Goal: Task Accomplishment & Management: Use online tool/utility

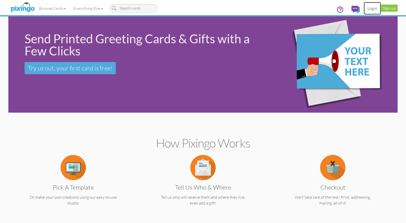
click at [372, 10] on link "Login" at bounding box center [371, 8] width 17 height 13
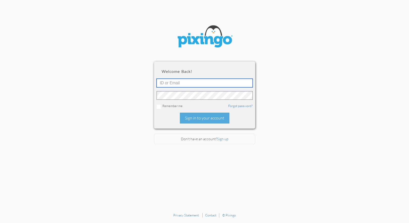
click at [196, 82] on input "text" at bounding box center [205, 83] width 96 height 9
type input "5745"
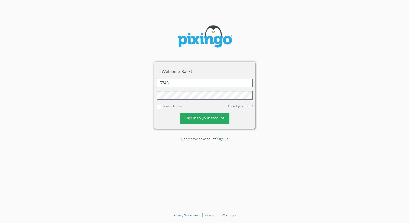
click at [201, 120] on div "Sign in to your account" at bounding box center [205, 118] width 50 height 11
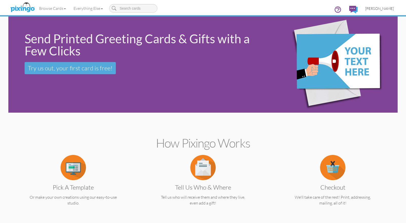
click at [391, 9] on span "[PERSON_NAME]" at bounding box center [379, 8] width 29 height 4
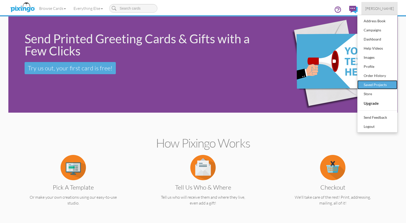
click at [386, 87] on div "Saved Projects" at bounding box center [377, 85] width 30 height 8
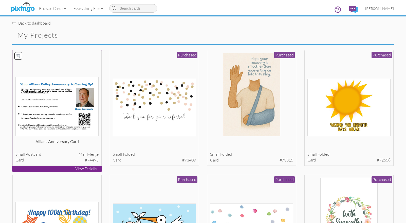
click at [76, 95] on img at bounding box center [56, 106] width 83 height 59
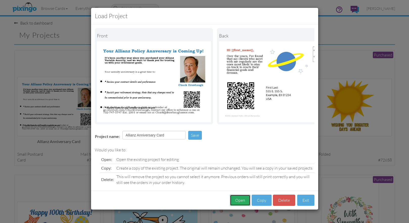
click at [244, 202] on button "Open" at bounding box center [240, 200] width 21 height 11
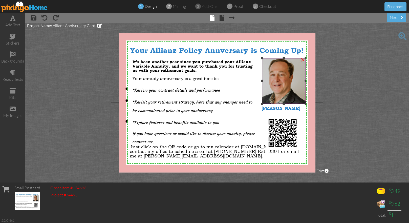
click at [279, 75] on img at bounding box center [281, 81] width 50 height 46
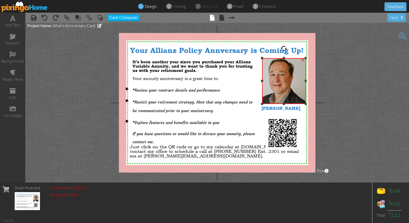
drag, startPoint x: 279, startPoint y: 75, endPoint x: 274, endPoint y: 77, distance: 5.3
click at [274, 77] on img at bounding box center [281, 81] width 50 height 46
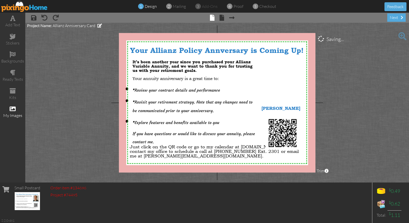
click at [16, 114] on div "my images" at bounding box center [12, 116] width 25 height 6
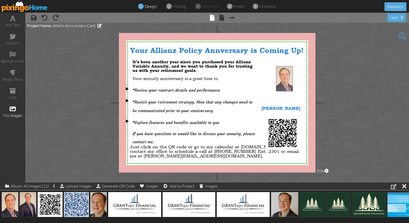
drag, startPoint x: 8, startPoint y: 197, endPoint x: 283, endPoint y: 72, distance: 302.2
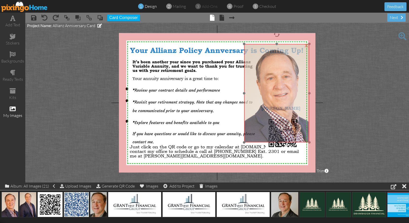
drag, startPoint x: 291, startPoint y: 84, endPoint x: 259, endPoint y: 62, distance: 39.1
click at [259, 62] on img at bounding box center [276, 93] width 65 height 98
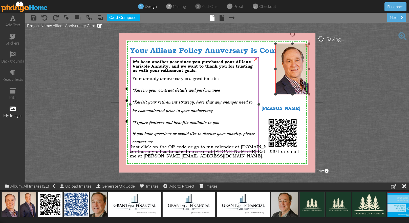
drag, startPoint x: 244, startPoint y: 143, endPoint x: 255, endPoint y: 95, distance: 48.8
click at [255, 95] on div "X X X X X X X X X X X X X X X X X X X X X X X X X X X X X X X X X X X X X X X X…" at bounding box center [217, 103] width 197 height 140
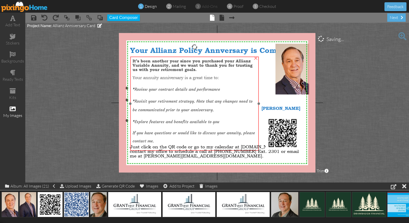
click at [255, 96] on p "* Revisit your retirement strategy. Note that any changes need to be communicat…" at bounding box center [195, 104] width 124 height 17
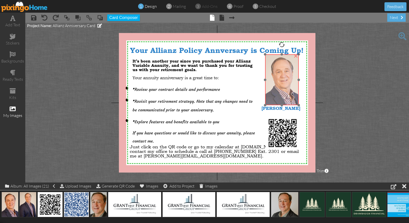
drag, startPoint x: 280, startPoint y: 66, endPoint x: 269, endPoint y: 76, distance: 14.9
click at [269, 76] on img at bounding box center [282, 79] width 34 height 51
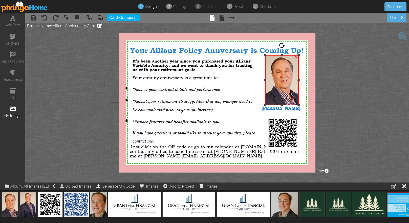
click at [282, 56] on div at bounding box center [282, 55] width 3 height 3
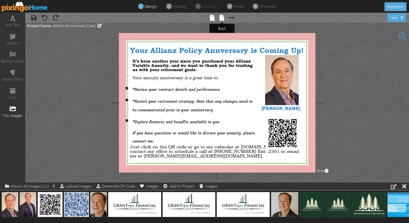
click at [221, 16] on span at bounding box center [222, 18] width 5 height 6
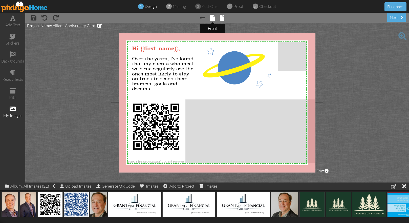
click at [213, 16] on span at bounding box center [212, 18] width 5 height 6
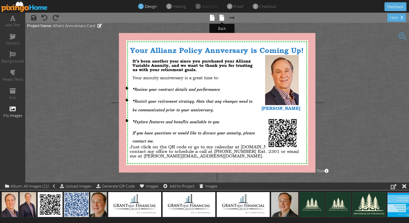
click at [223, 18] on span at bounding box center [222, 18] width 5 height 6
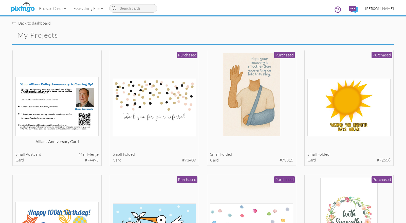
click at [378, 9] on span "[PERSON_NAME]" at bounding box center [379, 8] width 29 height 4
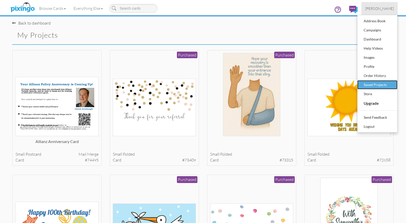
click at [373, 86] on div "Saved Projects" at bounding box center [377, 85] width 30 height 8
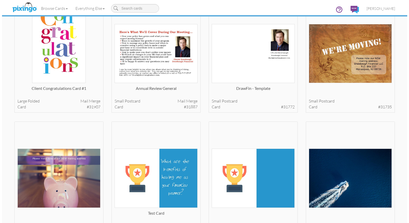
scroll to position [2910, 0]
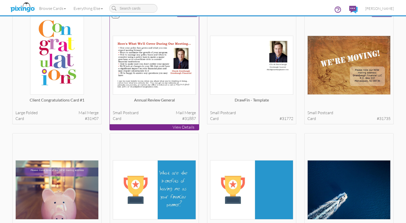
click at [153, 74] on img at bounding box center [154, 65] width 83 height 59
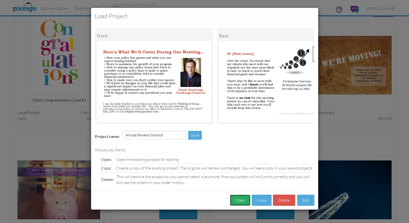
click at [240, 203] on button "Open" at bounding box center [240, 200] width 21 height 11
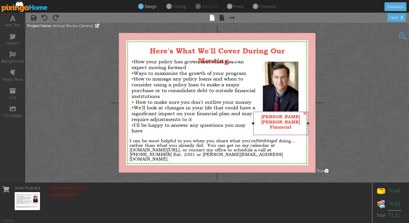
click at [300, 122] on span "[PERSON_NAME] Financial" at bounding box center [281, 124] width 39 height 11
click at [300, 121] on span "[PERSON_NAME] Financial" at bounding box center [281, 124] width 39 height 11
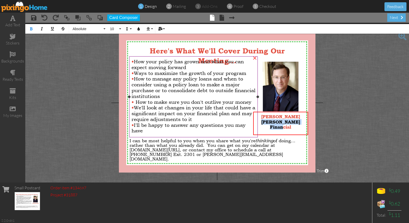
drag, startPoint x: 305, startPoint y: 121, endPoint x: 256, endPoint y: 122, distance: 49.6
click at [256, 122] on div "X X X X X X X X X X X X X X X X X X X X X X X X X X X X X X X X X X X X X X X X…" at bounding box center [217, 103] width 197 height 140
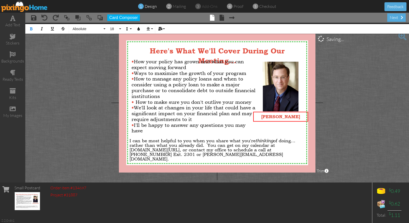
drag, startPoint x: 270, startPoint y: 126, endPoint x: 275, endPoint y: 122, distance: 6.1
click at [270, 126] on div "X X X X X X X X X X X X X X X X X X X X X X X X X X X X X X X X X X X X X X X X…" at bounding box center [217, 103] width 197 height 140
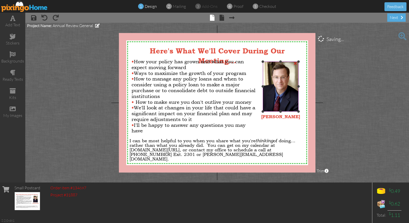
click at [279, 85] on img at bounding box center [281, 87] width 36 height 50
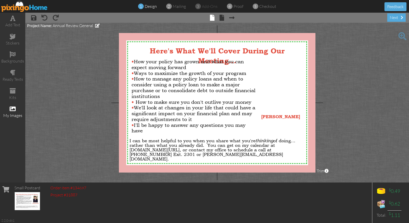
click at [12, 110] on span at bounding box center [13, 109] width 6 height 6
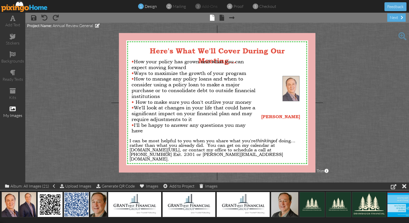
drag, startPoint x: 10, startPoint y: 201, endPoint x: 282, endPoint y: 82, distance: 297.1
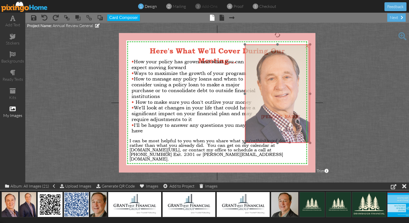
drag, startPoint x: 283, startPoint y: 95, endPoint x: 267, endPoint y: 76, distance: 25.0
click at [267, 76] on img at bounding box center [277, 94] width 65 height 98
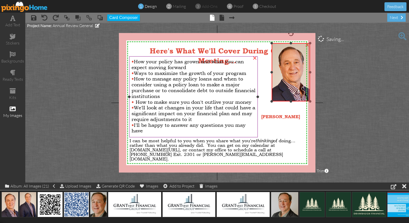
drag, startPoint x: 245, startPoint y: 142, endPoint x: 256, endPoint y: 101, distance: 41.7
click at [256, 101] on div "X X X X X X X X X X X X X X X X X X X X X X X X X X X X X X X X X X X X X X X X…" at bounding box center [217, 103] width 197 height 140
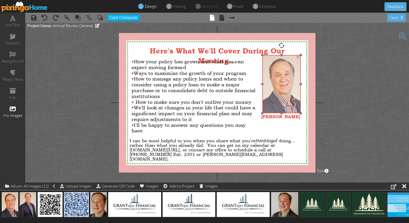
drag, startPoint x: 296, startPoint y: 87, endPoint x: 286, endPoint y: 97, distance: 13.6
click at [286, 97] on img at bounding box center [282, 84] width 39 height 58
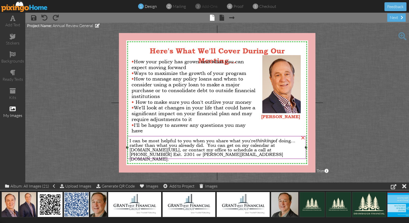
click at [283, 148] on span "ou can get on my calendar at [DOMAIN_NAME][URL], or contact my office to schedu…" at bounding box center [207, 151] width 154 height 19
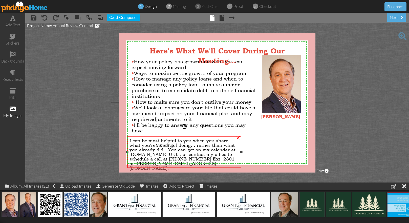
drag, startPoint x: 306, startPoint y: 147, endPoint x: 242, endPoint y: 144, distance: 64.9
click at [242, 144] on div "I can be most helpful to you when you share what you're thinking of doing... ra…" at bounding box center [184, 152] width 114 height 32
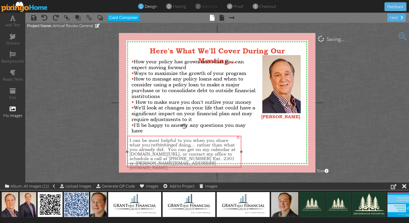
click at [200, 145] on span "thinking of doing... rather than what you already did. Y" at bounding box center [182, 147] width 105 height 10
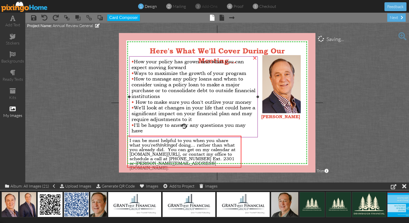
click at [145, 132] on div "• How your policy has grown and what you can expect moving forward • Ways to ma…" at bounding box center [194, 96] width 124 height 75
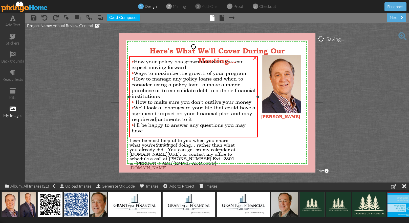
click at [145, 132] on div "• How your policy has grown and what you can expect moving forward • Ways to ma…" at bounding box center [194, 96] width 124 height 75
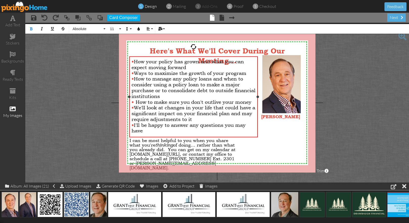
drag, startPoint x: 145, startPoint y: 132, endPoint x: 130, endPoint y: 57, distance: 76.7
click at [130, 57] on div "• How your policy has grown and what you can expect moving forward • Ways to ma…" at bounding box center [193, 96] width 129 height 80
click at [120, 29] on button "11" at bounding box center [115, 29] width 15 height 10
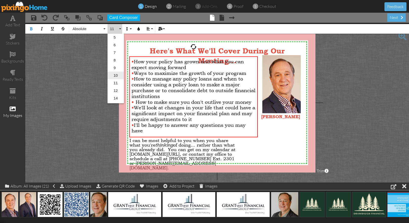
click at [121, 75] on link "10" at bounding box center [116, 76] width 16 height 8
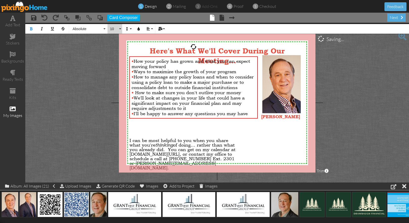
click at [120, 29] on button "10" at bounding box center [115, 29] width 15 height 10
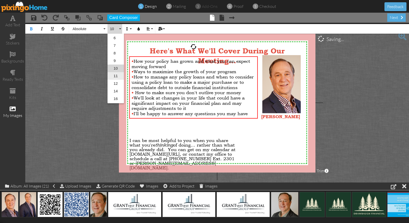
click at [122, 74] on link "11" at bounding box center [116, 76] width 16 height 8
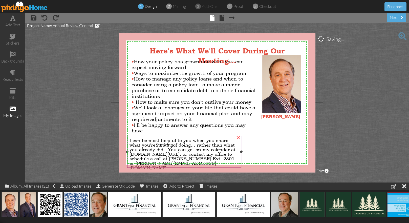
click at [185, 153] on span "ou can get on my calendar at [DOMAIN_NAME][URL], or contact my office to schedu…" at bounding box center [183, 159] width 106 height 24
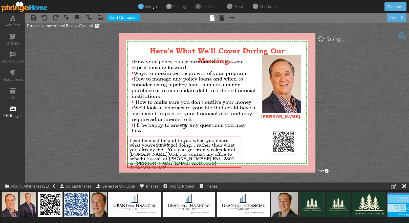
drag, startPoint x: 50, startPoint y: 202, endPoint x: 284, endPoint y: 140, distance: 242.0
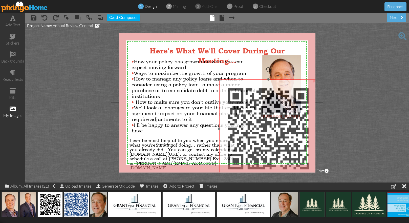
drag, startPoint x: 288, startPoint y: 143, endPoint x: 236, endPoint y: 93, distance: 72.0
click at [236, 93] on img at bounding box center [268, 129] width 98 height 98
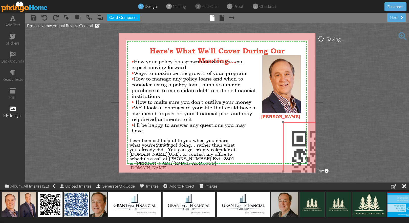
drag, startPoint x: 236, startPoint y: 89, endPoint x: 286, endPoint y: 124, distance: 60.9
click at [286, 124] on img at bounding box center [332, 171] width 98 height 98
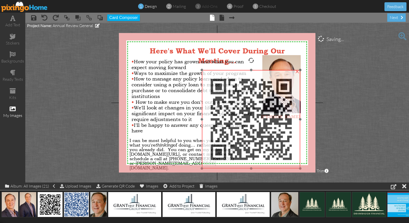
drag, startPoint x: 281, startPoint y: 136, endPoint x: 217, endPoint y: 82, distance: 83.7
click at [217, 82] on img at bounding box center [251, 119] width 98 height 98
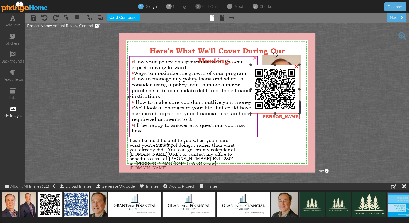
drag, startPoint x: 202, startPoint y: 163, endPoint x: 236, endPoint y: 115, distance: 59.4
click at [235, 114] on div "X X X X X X X X X X X X X X X X X X X X X X X X X X X X X X X X X X X X X X X X…" at bounding box center [217, 103] width 197 height 140
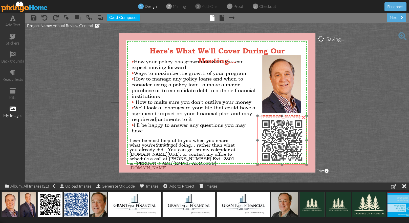
drag, startPoint x: 275, startPoint y: 86, endPoint x: 282, endPoint y: 133, distance: 47.8
click at [282, 133] on img at bounding box center [282, 140] width 49 height 49
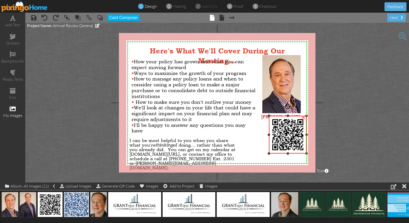
drag, startPoint x: 258, startPoint y: 164, endPoint x: 264, endPoint y: 152, distance: 13.4
click at [264, 152] on div "X X X X X X X X X X X X X X X X X X X X X X X X X X X X X X X X X X X X X X X X…" at bounding box center [217, 103] width 197 height 140
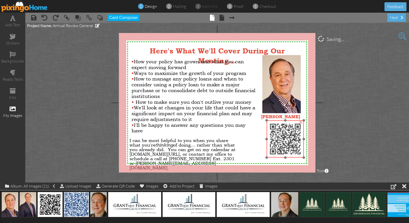
drag, startPoint x: 285, startPoint y: 132, endPoint x: 282, endPoint y: 136, distance: 5.3
click at [282, 136] on img at bounding box center [285, 139] width 37 height 37
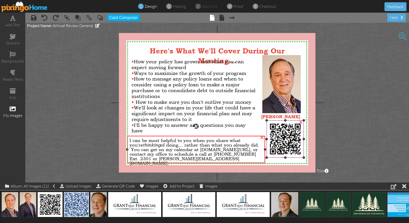
drag, startPoint x: 242, startPoint y: 152, endPoint x: 266, endPoint y: 146, distance: 24.5
click at [266, 146] on div "X X X X X X X X X X X X X X X X X X X X X X X X X X X X X X X X X X X X X X X X…" at bounding box center [217, 103] width 197 height 140
click at [229, 156] on span "ou can get on my calendar at [DOMAIN_NAME][URL], or contact my office to schedu…" at bounding box center [194, 156] width 128 height 19
click at [233, 161] on div "I can be most helpful to you when you share what you're thinking of doing... ra…" at bounding box center [196, 152] width 138 height 32
click at [193, 150] on span "ou can get on my calendar at [DOMAIN_NAME][URL], or contact my office to schedu…" at bounding box center [194, 156] width 128 height 19
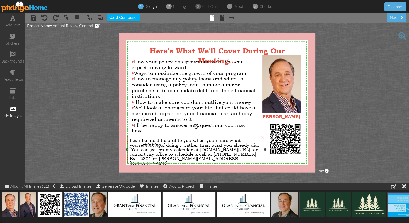
click at [193, 150] on span "ou can get on my calendar at [DOMAIN_NAME][URL], or contact my office to schedu…" at bounding box center [194, 156] width 128 height 19
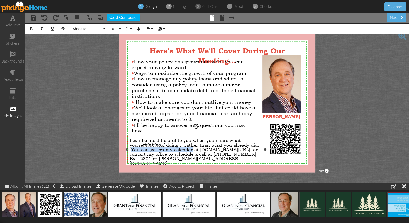
drag, startPoint x: 193, startPoint y: 150, endPoint x: 130, endPoint y: 151, distance: 63.6
click at [130, 151] on span "I can be most helpful to you when you share what you're thinking of doing... ra…" at bounding box center [195, 151] width 130 height 28
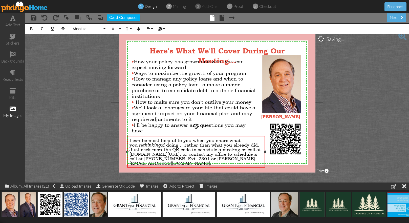
click at [157, 151] on span "thinking of doing... rather than what you already did. Just click mon the QR co…" at bounding box center [195, 147] width 130 height 10
click at [130, 163] on span "at [DOMAIN_NAME][URL], or contact my office to schedule a call at [PHONE_NUMBER…" at bounding box center [193, 156] width 127 height 19
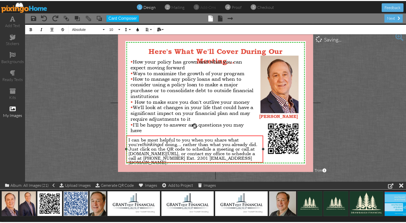
scroll to position [0, 0]
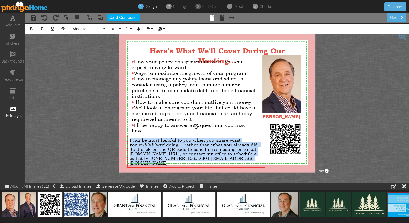
drag, startPoint x: 205, startPoint y: 162, endPoint x: 124, endPoint y: 141, distance: 83.8
click at [124, 141] on div "X X X X X X X X X X X X X X X X X X X X X X X X X X X X X X X X X X X X X X X X…" at bounding box center [217, 103] width 197 height 140
click at [120, 29] on button "10" at bounding box center [115, 29] width 15 height 10
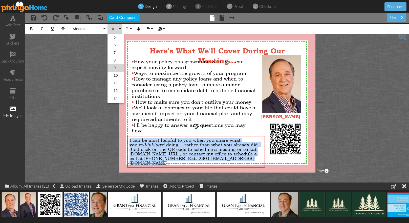
click at [121, 67] on link "9" at bounding box center [116, 68] width 16 height 8
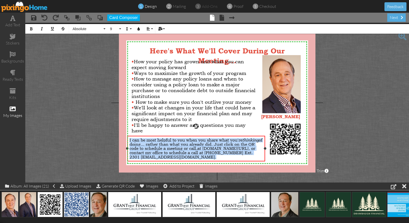
click at [211, 157] on div "I can be most helpful to you when you share what you're thinking of doing... ra…" at bounding box center [196, 148] width 133 height 21
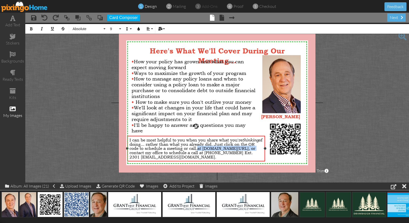
drag, startPoint x: 254, startPoint y: 147, endPoint x: 198, endPoint y: 148, distance: 56.2
click at [198, 148] on div "I can be most helpful to you when you share what you're thinking of doing... ra…" at bounding box center [196, 148] width 133 height 21
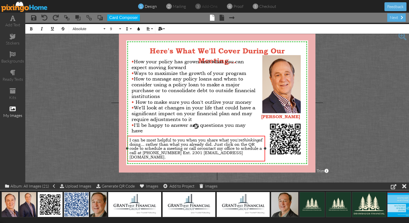
click at [146, 152] on span "contact my office to schedule a call at [PHONE_NUMBER] Ext. 2301 [EMAIL_ADDRESS…" at bounding box center [196, 152] width 132 height 13
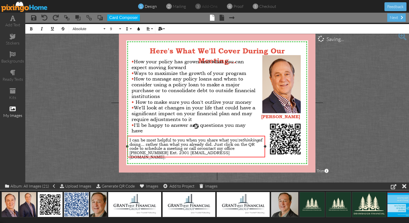
click at [166, 152] on span "contact my office [PHONE_NUMBER] Ext. 2301 [EMAIL_ADDRESS][DOMAIN_NAME]." at bounding box center [182, 152] width 105 height 13
click at [199, 147] on span "thinking of doing... rather than what you already did. Just click on the QR cod…" at bounding box center [196, 143] width 133 height 13
click at [221, 153] on div "I can be most helpful to you when you share what you're thinking of doing... ra…" at bounding box center [196, 148] width 133 height 21
click at [223, 18] on span at bounding box center [222, 18] width 5 height 6
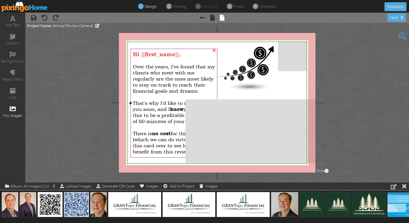
click at [167, 117] on span "That's why I'd like to meet with you soon, and I know you'll find this to be a …" at bounding box center [173, 112] width 80 height 24
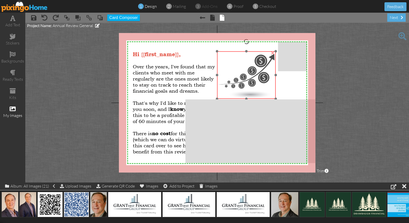
drag, startPoint x: 244, startPoint y: 70, endPoint x: 245, endPoint y: 77, distance: 7.9
click at [245, 77] on img at bounding box center [246, 74] width 59 height 47
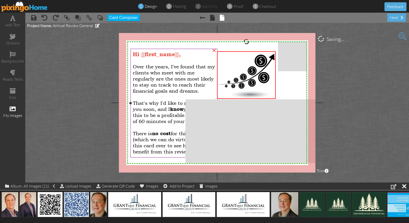
click at [168, 124] on div "That's why I'd like to meet with you soon, and I know you'll find this to be a …" at bounding box center [174, 109] width 82 height 30
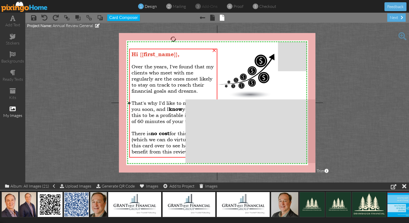
drag, startPoint x: 131, startPoint y: 104, endPoint x: 130, endPoint y: 96, distance: 8.0
click at [130, 96] on div "Hi {{first_name}}, Over the years, I've found that my clients who meet with me …" at bounding box center [173, 103] width 88 height 109
click at [151, 60] on div at bounding box center [174, 60] width 84 height 6
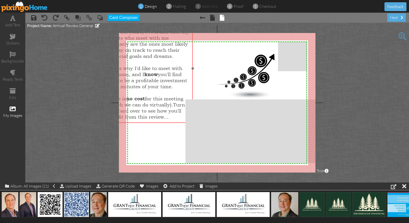
drag, startPoint x: 216, startPoint y: 121, endPoint x: 192, endPoint y: 86, distance: 42.5
click at [192, 86] on div "Hi {{first_name}}, Over the years, I've found that my clients who meet with me …" at bounding box center [149, 68] width 88 height 108
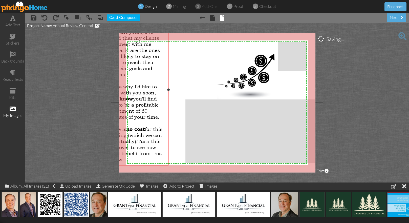
drag, startPoint x: 192, startPoint y: 69, endPoint x: 168, endPoint y: 70, distance: 24.3
click at [168, 70] on div "Hi {{first_name}}, Over the years, I've found that my clients who meet with me …" at bounding box center [137, 89] width 64 height 151
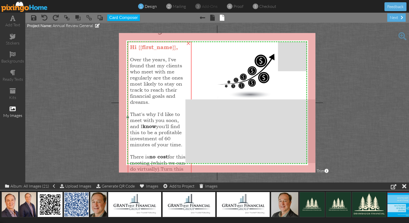
drag, startPoint x: 153, startPoint y: 69, endPoint x: 174, endPoint y: 96, distance: 33.7
click at [174, 96] on span "Over the years, I've found that my clients who meet with me regularly are the o…" at bounding box center [156, 80] width 53 height 49
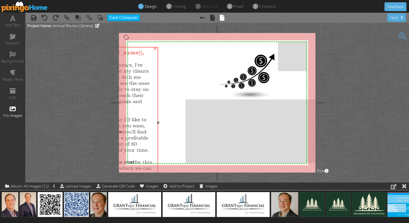
drag, startPoint x: 178, startPoint y: 70, endPoint x: 144, endPoint y: 75, distance: 33.8
click at [144, 75] on div "Over the years, I've found that my clients who meet with me regularly are the o…" at bounding box center [126, 86] width 59 height 49
click at [14, 21] on span at bounding box center [12, 18] width 5 height 6
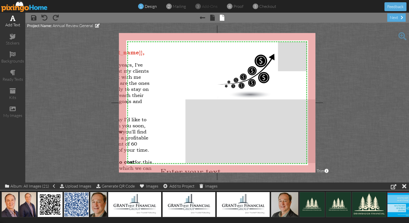
click at [13, 18] on span at bounding box center [12, 18] width 5 height 6
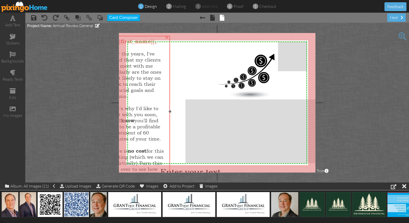
drag, startPoint x: 128, startPoint y: 164, endPoint x: 140, endPoint y: 153, distance: 16.3
click at [140, 153] on span "no cost" at bounding box center [137, 151] width 19 height 6
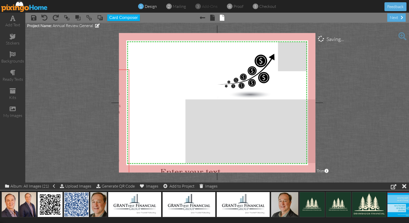
drag, startPoint x: 152, startPoint y: 83, endPoint x: 114, endPoint y: 107, distance: 45.4
click at [114, 107] on project-studio-wrapper "X X X X X X X X X X X X X X X X X X X X X X X X X X X X X X X X X X X X X X X X…" at bounding box center [217, 103] width 384 height 160
click at [359, 60] on project-studio-wrapper "X X X X X X X X X X X X X X X X X X X X X X X X X X X X X X X X X X X X X X X X…" at bounding box center [217, 103] width 384 height 160
click at [357, 59] on project-studio-wrapper "X X X X X X X X X X X X X X X X X X X X X X X X X X X X X X X X X X X X X X X X…" at bounding box center [217, 103] width 384 height 160
drag, startPoint x: 357, startPoint y: 59, endPoint x: 287, endPoint y: 114, distance: 89.3
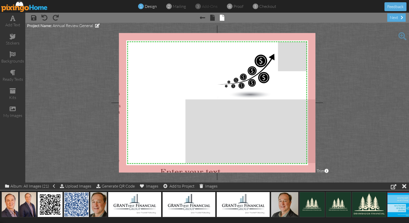
click at [356, 62] on project-studio-wrapper "X X X X X X X X X X X X X X X X X X X X X X X X X X X X X X X X X X X X X X X X…" at bounding box center [217, 103] width 384 height 160
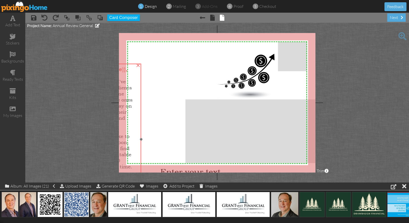
drag, startPoint x: 121, startPoint y: 81, endPoint x: 133, endPoint y: 75, distance: 13.2
click at [133, 75] on div at bounding box center [109, 75] width 59 height 6
click at [212, 19] on span at bounding box center [212, 18] width 5 height 6
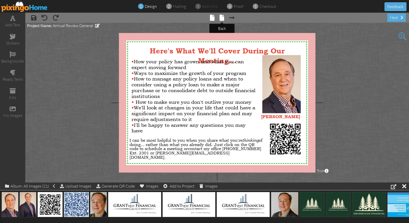
click at [223, 17] on span at bounding box center [222, 18] width 5 height 6
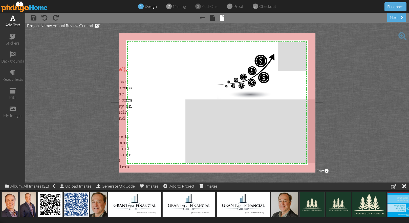
click at [13, 18] on span at bounding box center [12, 18] width 5 height 6
drag, startPoint x: 184, startPoint y: 102, endPoint x: 185, endPoint y: 104, distance: 2.7
click at [185, 104] on div "X X X X X X X X X X X X X X X X X X X X X X X X X X X X X X X X X X X X X X X X…" at bounding box center [217, 103] width 197 height 140
drag, startPoint x: 199, startPoint y: 172, endPoint x: 189, endPoint y: 123, distance: 50.6
click at [189, 123] on project-studio-wrapper "X X X X X X X X X X X X X X X X X X X X X X X X X X X X X X X X X X X X X X X X…" at bounding box center [217, 103] width 384 height 160
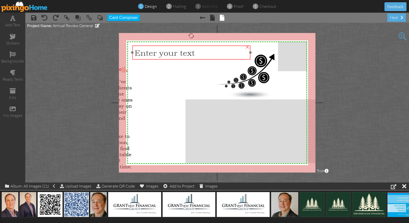
drag, startPoint x: 202, startPoint y: 171, endPoint x: 176, endPoint y: 52, distance: 121.5
click at [176, 52] on span "Enter your text" at bounding box center [165, 53] width 60 height 10
drag, startPoint x: 250, startPoint y: 53, endPoint x: 217, endPoint y: 54, distance: 33.7
click at [216, 54] on div "Enter your text ×" at bounding box center [174, 53] width 84 height 14
click at [172, 58] on div "Enter your text" at bounding box center [174, 52] width 84 height 14
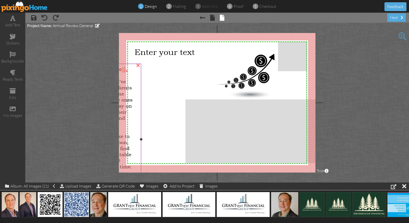
click at [125, 80] on span "Over the years, I've found that my clients who meet with me regularly are the o…" at bounding box center [106, 102] width 53 height 49
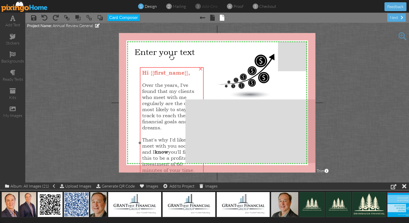
drag, startPoint x: 132, startPoint y: 80, endPoint x: 194, endPoint y: 82, distance: 61.8
click at [194, 82] on div "Over the years, I've found that my clients who meet with me regularly are the o…" at bounding box center [171, 106] width 59 height 49
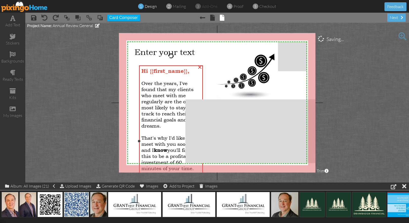
click at [162, 126] on div "Over the years, I've found that my clients who meet with me regularly are the o…" at bounding box center [171, 104] width 59 height 49
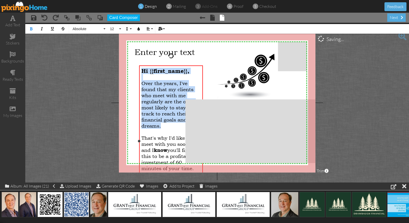
drag, startPoint x: 163, startPoint y: 127, endPoint x: 144, endPoint y: 72, distance: 58.6
click at [144, 72] on div "Hi {{first_name}}, Over the years, I've found that my clients who meet with me …" at bounding box center [171, 141] width 59 height 146
copy div "Hi {{first_name}}, Over the years, I've found that my clients who meet with me …"
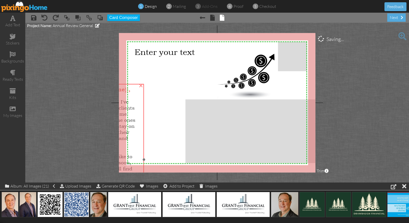
drag, startPoint x: 198, startPoint y: 77, endPoint x: 110, endPoint y: 93, distance: 89.4
click at [103, 99] on project-studio-wrapper "X X X X X X X X X X X X X X X X X X X X X X X X X X X X X X X X X X X X X X X X…" at bounding box center [217, 103] width 384 height 160
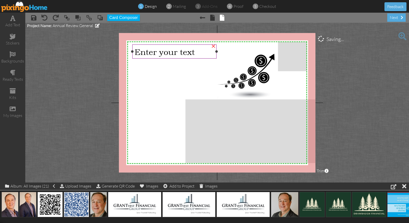
click at [195, 51] on span "Enter your text" at bounding box center [165, 52] width 60 height 10
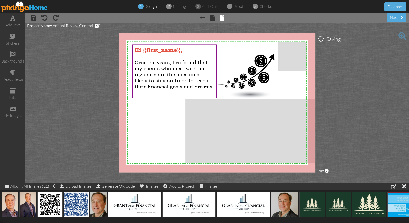
drag, startPoint x: 112, startPoint y: 102, endPoint x: 134, endPoint y: 106, distance: 22.1
click at [134, 106] on project-studio-wrapper "X X X X X X X X X X X X X X X X X X X X X X X X X X X X X X X X X X X X X X X X…" at bounding box center [217, 103] width 384 height 160
click at [116, 81] on project-studio-wrapper "X X X X X X X X X X X X X X X X X X X X X X X X X X X X X X X X X X X X X X X X…" at bounding box center [217, 103] width 384 height 160
drag, startPoint x: 127, startPoint y: 113, endPoint x: 139, endPoint y: 113, distance: 11.9
click at [139, 113] on div "X X X X X X X X X X X X X X X X X X X X X X X X X X X X X X X X X X X X X X X X…" at bounding box center [217, 103] width 197 height 140
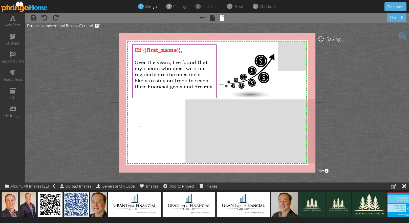
drag, startPoint x: 139, startPoint y: 127, endPoint x: 141, endPoint y: 139, distance: 12.7
click at [139, 127] on div "X X X X X X X X X X X X X X X X X X X X X X X X X X X X X X X X X X X X X X X X…" at bounding box center [217, 103] width 197 height 140
click at [44, 16] on span at bounding box center [45, 18] width 6 height 6
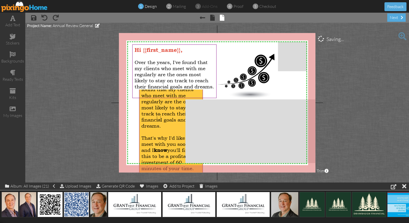
drag, startPoint x: 157, startPoint y: 120, endPoint x: 153, endPoint y: 120, distance: 4.6
click at [153, 120] on span "Over the years, I've found that my clients who meet with me regularly are the o…" at bounding box center [168, 104] width 53 height 49
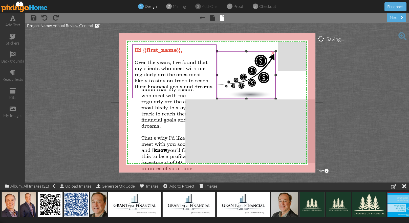
click at [218, 95] on img at bounding box center [246, 74] width 59 height 47
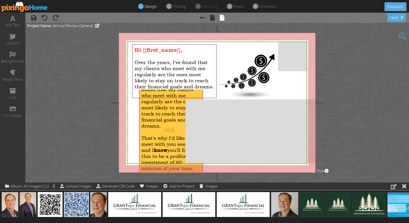
drag, startPoint x: 174, startPoint y: 129, endPoint x: 166, endPoint y: 132, distance: 8.5
click at [166, 132] on div "That's why I'd like to meet with you soon, and I know you'll find this to be a …" at bounding box center [171, 150] width 59 height 43
drag, startPoint x: 141, startPoint y: 131, endPoint x: 121, endPoint y: 128, distance: 19.7
drag, startPoint x: 142, startPoint y: 136, endPoint x: 201, endPoint y: 171, distance: 68.8
click at [201, 171] on div "Hi {{first_name}}, Over the years, I've found that my clients who meet with me …" at bounding box center [171, 141] width 64 height 151
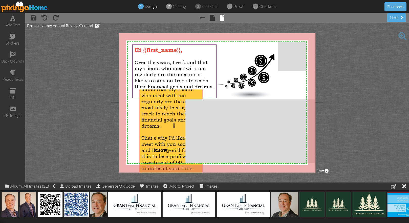
drag, startPoint x: 175, startPoint y: 123, endPoint x: 169, endPoint y: 116, distance: 9.5
click at [172, 125] on div "Over the years, I've found that my clients who meet with me regularly are the o…" at bounding box center [171, 104] width 59 height 49
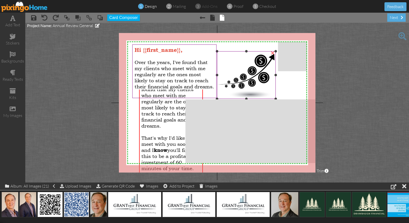
click at [221, 96] on img at bounding box center [246, 74] width 59 height 47
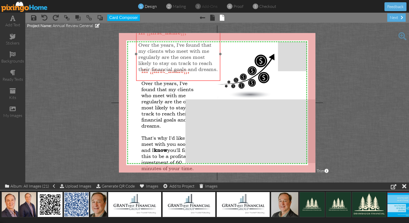
drag, startPoint x: 190, startPoint y: 54, endPoint x: 194, endPoint y: 37, distance: 17.6
click at [194, 37] on div at bounding box center [178, 39] width 80 height 6
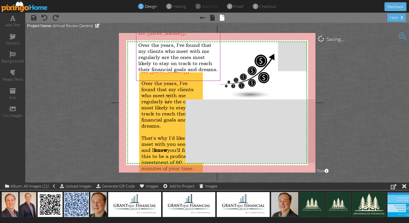
drag, startPoint x: 169, startPoint y: 95, endPoint x: 176, endPoint y: 81, distance: 16.1
click at [166, 101] on span "Over the years, I've found that my clients who meet with me regularly are the o…" at bounding box center [168, 104] width 53 height 49
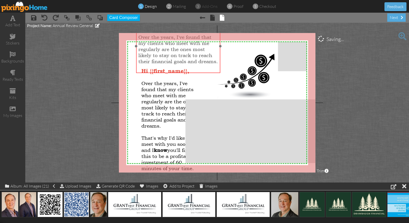
drag, startPoint x: 196, startPoint y: 62, endPoint x: 196, endPoint y: 52, distance: 10.6
click at [196, 52] on span "Over the years, I've found that my clients who meet with me regularly are the o…" at bounding box center [178, 49] width 80 height 30
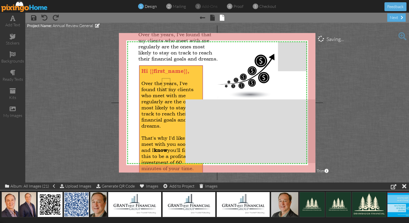
drag, startPoint x: 170, startPoint y: 78, endPoint x: 162, endPoint y: 89, distance: 13.3
click at [162, 89] on div "Hi {{first_name}}, Over the years, I've found that my clients who meet with me …" at bounding box center [171, 141] width 64 height 151
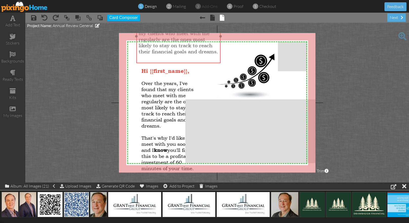
drag, startPoint x: 185, startPoint y: 57, endPoint x: 186, endPoint y: 50, distance: 7.1
click at [186, 50] on span "Over the years, I've found that my clients who meet with me regularly are the o…" at bounding box center [179, 39] width 80 height 30
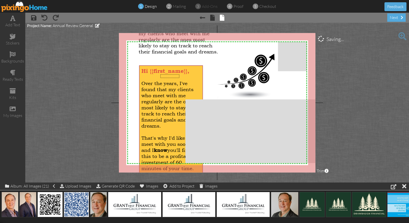
drag, startPoint x: 180, startPoint y: 74, endPoint x: 161, endPoint y: 77, distance: 18.7
click at [161, 77] on div at bounding box center [171, 77] width 59 height 6
click at [195, 86] on div "Hi {{first_name}}, Over the years, I've found that my clients who meet with me …" at bounding box center [171, 141] width 64 height 151
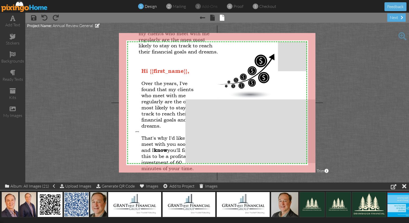
drag, startPoint x: 139, startPoint y: 131, endPoint x: 133, endPoint y: 131, distance: 6.1
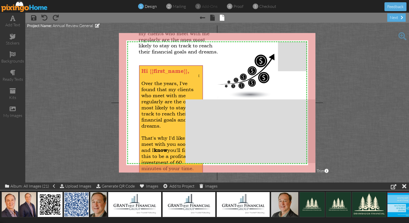
click at [198, 76] on div at bounding box center [171, 77] width 59 height 6
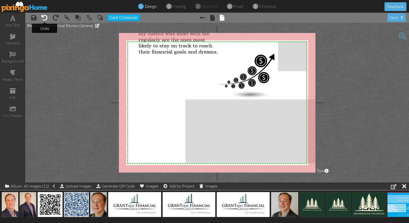
click at [44, 16] on span at bounding box center [45, 18] width 6 height 6
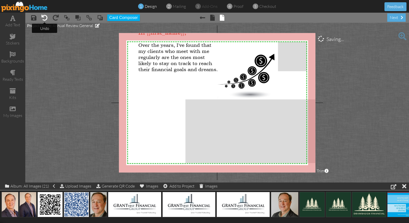
click at [44, 16] on span at bounding box center [45, 18] width 6 height 6
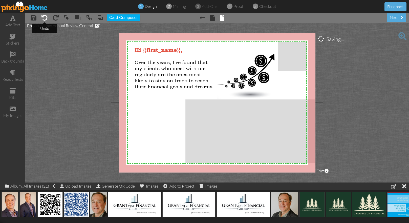
click at [44, 16] on span at bounding box center [45, 18] width 6 height 6
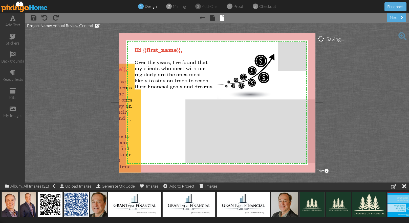
click at [131, 120] on div "Over the years, I've found that my clients who meet with me regularly are the o…" at bounding box center [109, 102] width 59 height 49
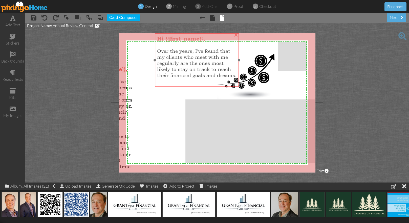
drag, startPoint x: 166, startPoint y: 75, endPoint x: 189, endPoint y: 64, distance: 25.1
click at [189, 64] on span "Over the years, I've found that my clients who meet with me regularly are the o…" at bounding box center [197, 63] width 80 height 30
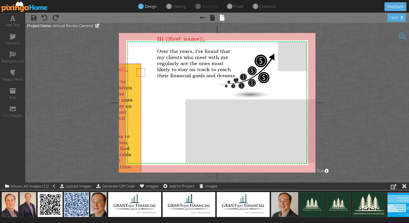
drag, startPoint x: 137, startPoint y: 68, endPoint x: 140, endPoint y: 92, distance: 24.0
click at [141, 85] on div "Hi {{first_name}}, Over the years, I've found that my clients who meet with me …" at bounding box center [109, 139] width 64 height 151
drag, startPoint x: 141, startPoint y: 143, endPoint x: 138, endPoint y: 132, distance: 10.7
drag, startPoint x: 141, startPoint y: 67, endPoint x: 142, endPoint y: 63, distance: 3.8
click at [141, 64] on div "Hi {{first_name}}, Over the years, I've found that my clients who meet with me …" at bounding box center [109, 139] width 64 height 151
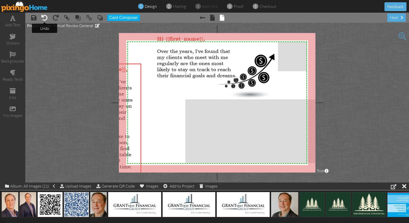
click at [44, 18] on span at bounding box center [45, 18] width 6 height 6
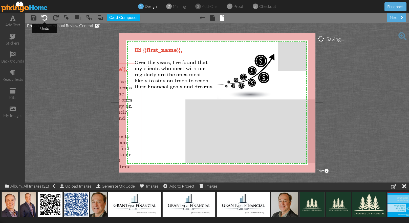
click at [44, 18] on span at bounding box center [45, 18] width 6 height 6
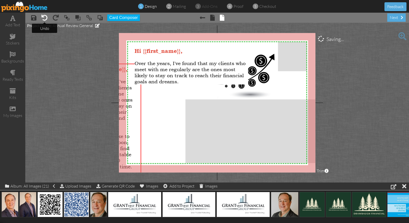
click at [44, 18] on span at bounding box center [45, 18] width 6 height 6
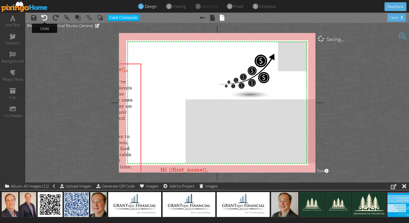
click at [44, 18] on span at bounding box center [45, 18] width 6 height 6
click at [44, 19] on span at bounding box center [45, 18] width 6 height 6
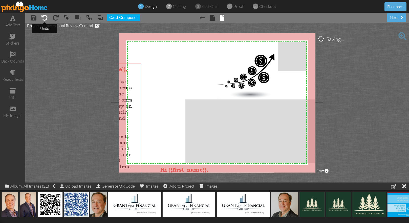
click at [44, 19] on span at bounding box center [45, 18] width 6 height 6
click at [43, 17] on span at bounding box center [45, 18] width 6 height 6
click at [43, 18] on span at bounding box center [45, 18] width 6 height 6
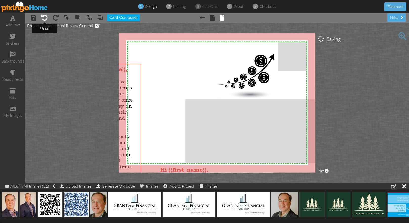
click at [43, 18] on span at bounding box center [45, 18] width 6 height 6
click at [44, 18] on span at bounding box center [45, 18] width 6 height 6
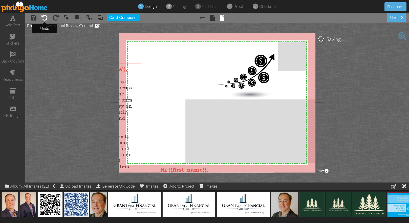
click at [44, 18] on span at bounding box center [45, 18] width 6 height 6
click at [44, 19] on span at bounding box center [45, 18] width 6 height 6
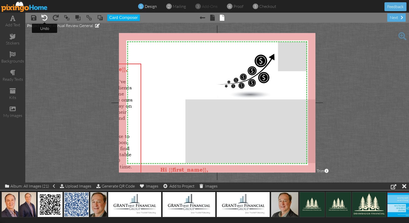
click at [44, 19] on span at bounding box center [45, 18] width 6 height 6
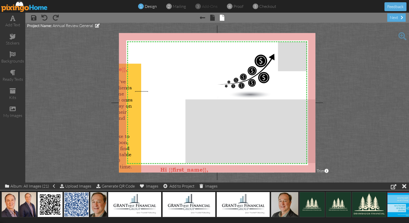
drag, startPoint x: 135, startPoint y: 92, endPoint x: 148, endPoint y: 91, distance: 12.9
click at [148, 91] on div "X X X X X X X X X X X X X X X X X X X X X X X X X X X X X X X X X X X X X X X X…" at bounding box center [217, 103] width 197 height 140
drag, startPoint x: 131, startPoint y: 120, endPoint x: 105, endPoint y: 69, distance: 57.0
drag, startPoint x: 132, startPoint y: 73, endPoint x: 137, endPoint y: 72, distance: 5.1
click at [137, 72] on div "Hi {{first_name}}, Over the years, I've found that my clients who meet with me …" at bounding box center [109, 139] width 64 height 151
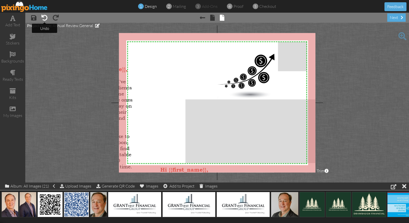
click at [45, 15] on span at bounding box center [45, 18] width 6 height 6
click at [46, 16] on span at bounding box center [45, 18] width 6 height 6
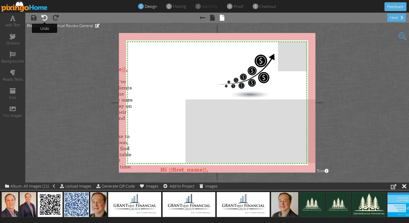
click at [46, 16] on span at bounding box center [45, 18] width 6 height 6
click at [46, 18] on span at bounding box center [45, 18] width 6 height 6
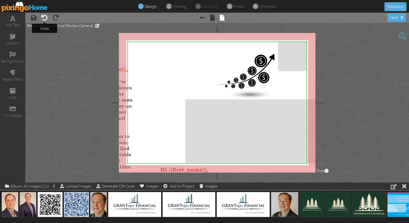
click at [46, 18] on span at bounding box center [45, 18] width 6 height 6
click at [47, 19] on span at bounding box center [45, 18] width 6 height 6
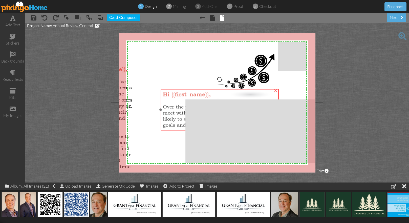
drag, startPoint x: 189, startPoint y: 170, endPoint x: 191, endPoint y: 94, distance: 76.2
click at [192, 95] on span "Hi {{first_name}}," at bounding box center [187, 94] width 48 height 6
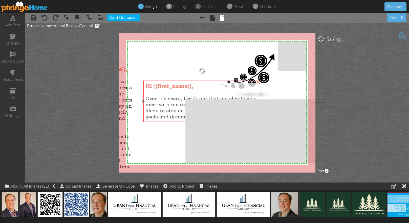
drag, startPoint x: 159, startPoint y: 94, endPoint x: 137, endPoint y: 74, distance: 30.1
click at [146, 89] on div at bounding box center [203, 92] width 114 height 6
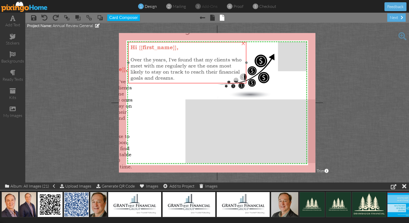
drag, startPoint x: 180, startPoint y: 80, endPoint x: 184, endPoint y: 64, distance: 16.8
click at [184, 64] on span "Over the years, I've found that my clients who meet with me regularly are the o…" at bounding box center [186, 69] width 111 height 24
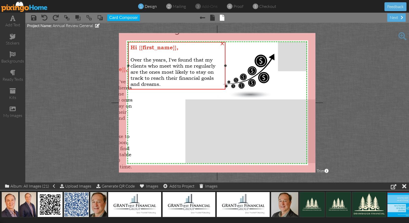
drag, startPoint x: 246, startPoint y: 62, endPoint x: 225, endPoint y: 65, distance: 21.2
click at [225, 65] on div at bounding box center [225, 66] width 3 height 3
click at [255, 77] on img at bounding box center [246, 74] width 59 height 47
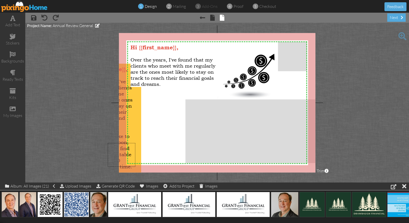
drag, startPoint x: 135, startPoint y: 167, endPoint x: 108, endPoint y: 143, distance: 36.4
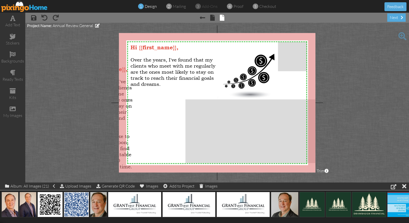
click at [324, 170] on span "Trim" at bounding box center [323, 171] width 12 height 6
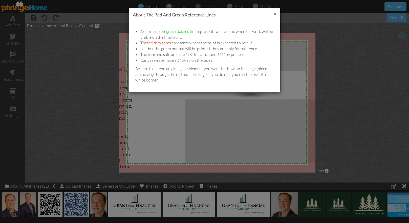
click at [275, 14] on button "×" at bounding box center [274, 13] width 3 height 5
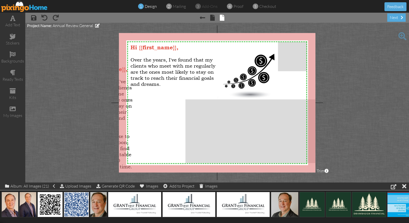
drag, startPoint x: 83, startPoint y: 80, endPoint x: 96, endPoint y: 101, distance: 25.1
click at [96, 101] on project-studio-wrapper "X X X X X X X X X X X X X X X X X X X X X X X X X X X X X X X X X X X X X X X X…" at bounding box center [217, 103] width 384 height 160
drag, startPoint x: 85, startPoint y: 100, endPoint x: 105, endPoint y: 105, distance: 21.5
click at [102, 110] on project-studio-wrapper "X X X X X X X X X X X X X X X X X X X X X X X X X X X X X X X X X X X X X X X X…" at bounding box center [217, 103] width 384 height 160
drag, startPoint x: 113, startPoint y: 102, endPoint x: 113, endPoint y: 105, distance: 3.0
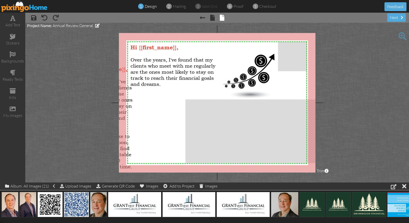
click at [113, 105] on project-studio-wrapper "X X X X X X X X X X X X X X X X X X X X X X X X X X X X X X X X X X X X X X X X…" at bounding box center [217, 103] width 384 height 160
drag, startPoint x: 116, startPoint y: 102, endPoint x: 118, endPoint y: 97, distance: 5.1
click at [118, 97] on project-studio-wrapper "X X X X X X X X X X X X X X X X X X X X X X X X X X X X X X X X X X X X X X X X…" at bounding box center [217, 103] width 384 height 160
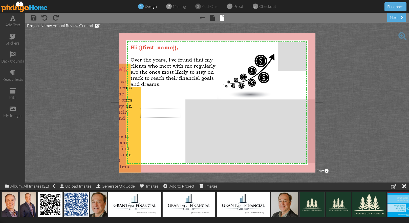
drag, startPoint x: 141, startPoint y: 117, endPoint x: 181, endPoint y: 109, distance: 41.5
click at [181, 109] on div "X X X X X X X X X X X X X X X X X X X X X X X X X X X X X X X X X X X X X X X X…" at bounding box center [217, 103] width 197 height 140
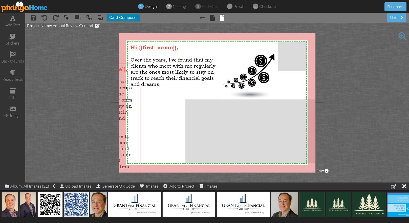
click at [133, 16] on button "Card Composer" at bounding box center [123, 17] width 33 height 7
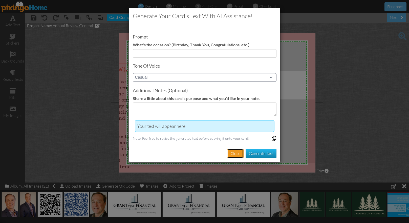
click at [234, 153] on button "Close" at bounding box center [235, 153] width 16 height 9
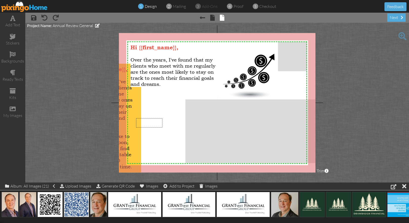
drag, startPoint x: 136, startPoint y: 118, endPoint x: 163, endPoint y: 128, distance: 28.7
click at [163, 128] on div "X X X X X X X X X X X X X X X X X X X X X X X X X X X X X X X X X X X X X X X X…" at bounding box center [217, 103] width 197 height 140
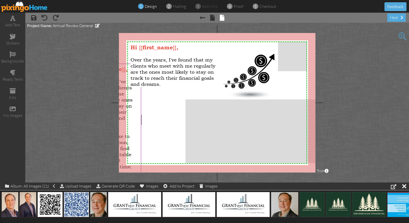
drag, startPoint x: 141, startPoint y: 115, endPoint x: 142, endPoint y: 125, distance: 9.4
click at [142, 125] on div at bounding box center [109, 140] width 66 height 154
click at [98, 24] on span at bounding box center [97, 26] width 5 height 4
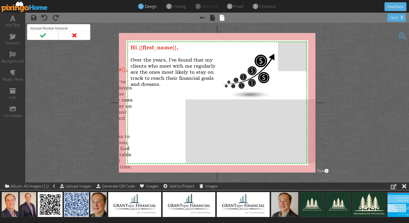
click at [78, 28] on input "Annual Review General" at bounding box center [58, 28] width 63 height 9
type input "Annual Review General 2025"
click at [50, 36] on span at bounding box center [43, 35] width 32 height 9
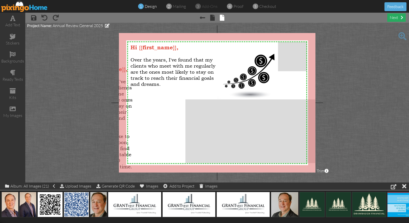
click at [398, 16] on div "next" at bounding box center [397, 17] width 18 height 8
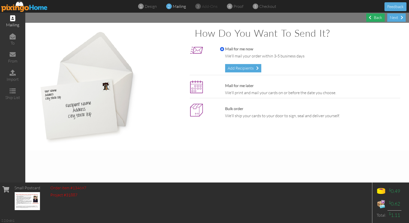
click at [379, 16] on div "Back" at bounding box center [376, 17] width 18 height 8
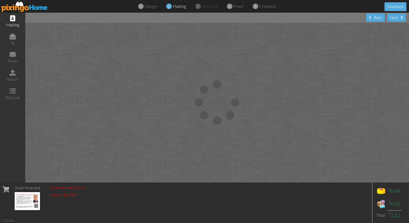
click at [29, 5] on img at bounding box center [24, 6] width 47 height 11
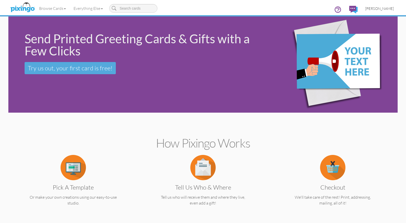
click at [375, 8] on span "[PERSON_NAME]" at bounding box center [379, 8] width 29 height 4
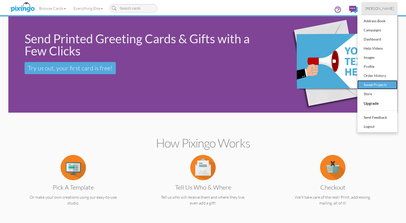
click at [393, 83] on link "Saved Projects" at bounding box center [377, 84] width 40 height 9
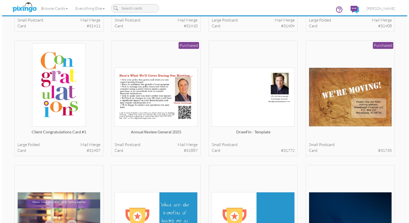
scroll to position [2866, 0]
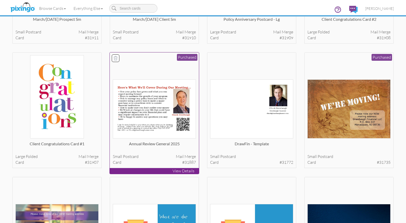
click at [163, 115] on img at bounding box center [154, 109] width 83 height 59
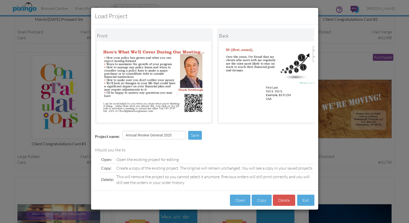
click at [163, 115] on div "Front back Project name: Annual Review General 2025 Save Would you like to: Ope…" at bounding box center [204, 107] width 227 height 166
click at [239, 202] on button "Open" at bounding box center [240, 200] width 21 height 11
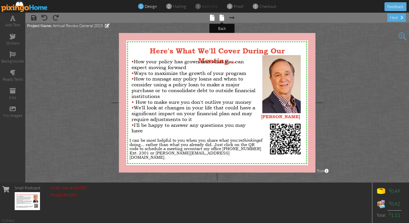
click at [223, 17] on span at bounding box center [222, 18] width 5 height 6
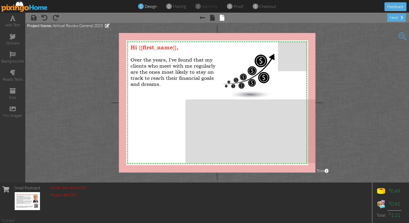
click at [28, 6] on img at bounding box center [24, 6] width 47 height 11
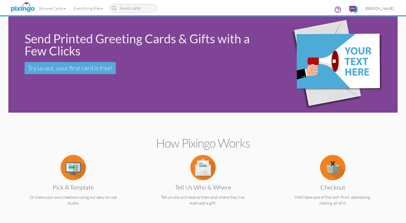
click at [377, 8] on span "[PERSON_NAME]" at bounding box center [379, 8] width 29 height 4
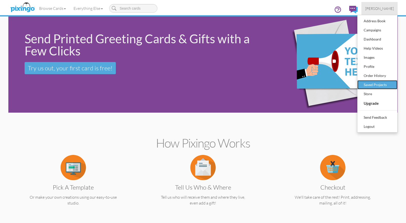
click at [381, 84] on div "Saved Projects" at bounding box center [377, 85] width 30 height 8
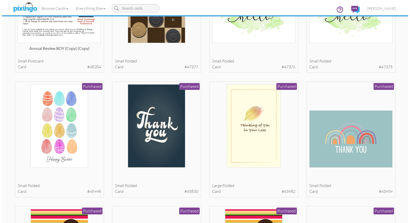
scroll to position [1727, 0]
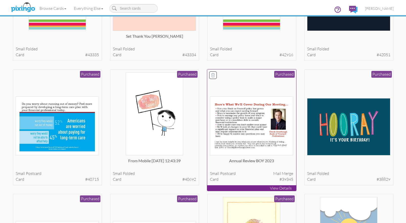
click at [244, 129] on img at bounding box center [251, 125] width 83 height 59
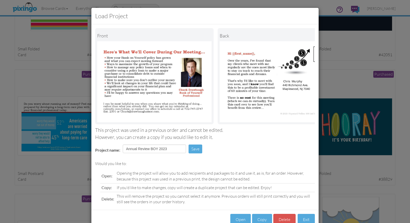
click at [257, 92] on img at bounding box center [277, 81] width 114 height 81
click at [236, 221] on button "Open" at bounding box center [240, 219] width 21 height 11
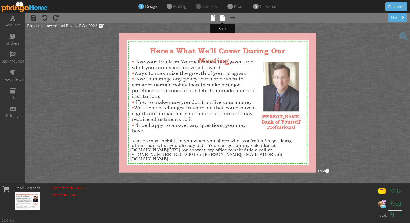
click at [223, 18] on span at bounding box center [222, 18] width 5 height 6
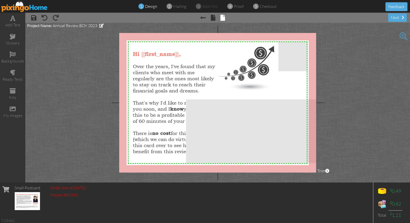
click at [145, 129] on div at bounding box center [217, 103] width 197 height 140
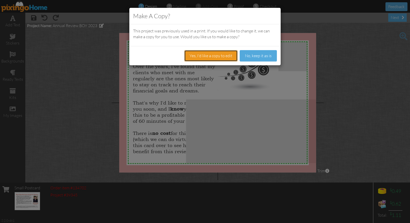
click at [214, 56] on button "Yes, I'd like a copy to edit" at bounding box center [210, 55] width 53 height 11
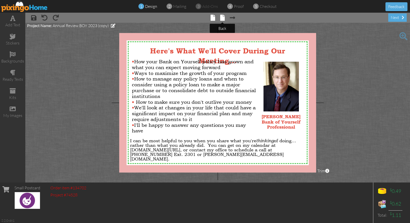
click at [223, 19] on span at bounding box center [222, 18] width 5 height 6
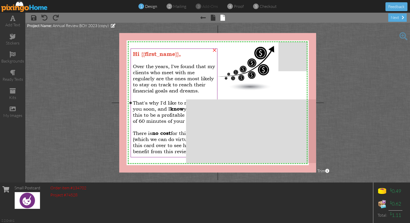
click at [164, 126] on div at bounding box center [174, 127] width 82 height 6
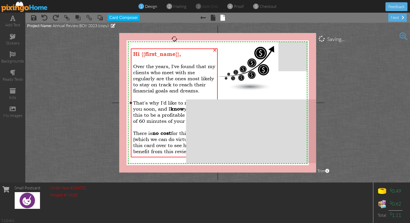
click at [134, 102] on span "That's why I'd like to meet with you soon, and I know you'll find this to be a …" at bounding box center [173, 112] width 80 height 24
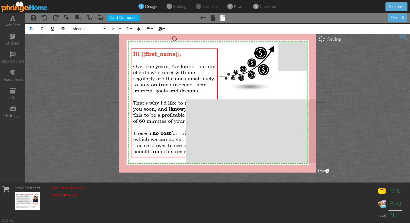
drag, startPoint x: 134, startPoint y: 101, endPoint x: 209, endPoint y: 156, distance: 93.5
click at [209, 156] on div "X X X X X X X X X X X X X X X X X X X X X X X X X X X X X X X X X X X X X X X X…" at bounding box center [217, 103] width 197 height 140
copy div "That's why I'd like to meet with you soon, and I know you'll find this to be a …"
click at [25, 5] on img at bounding box center [24, 6] width 47 height 11
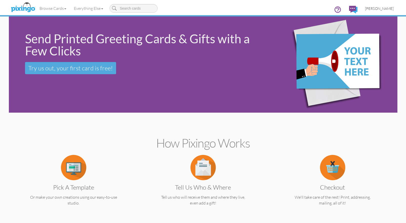
click at [386, 10] on span "[PERSON_NAME]" at bounding box center [379, 8] width 29 height 4
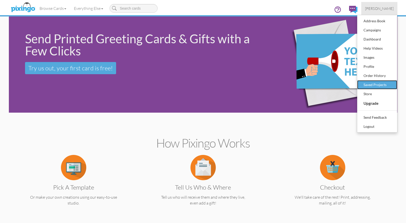
click at [384, 84] on div "Saved Projects" at bounding box center [378, 85] width 30 height 8
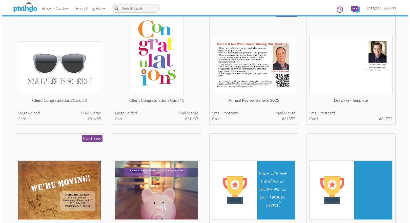
scroll to position [2902, 0]
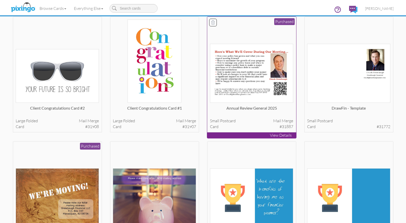
click at [244, 84] on img at bounding box center [251, 73] width 83 height 59
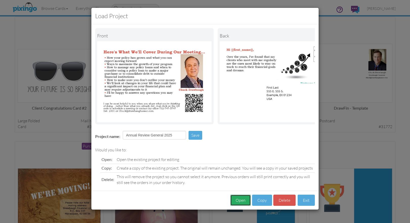
click at [239, 206] on button "Open" at bounding box center [240, 200] width 21 height 11
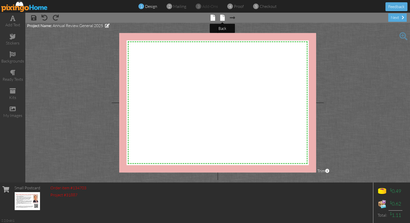
click at [222, 18] on span at bounding box center [222, 18] width 5 height 6
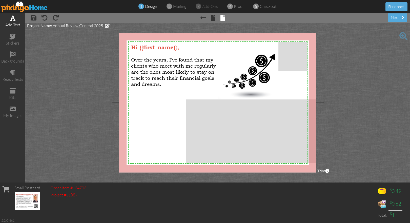
click at [11, 17] on span at bounding box center [12, 18] width 5 height 6
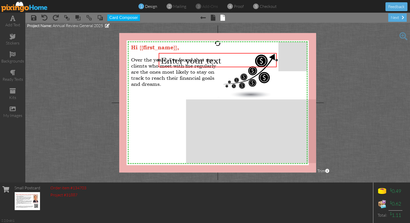
click at [236, 59] on div "Enter your text" at bounding box center [218, 60] width 114 height 10
drag, startPoint x: 226, startPoint y: 60, endPoint x: 169, endPoint y: 58, distance: 56.5
click at [160, 61] on div "Enter your text ×" at bounding box center [218, 60] width 118 height 14
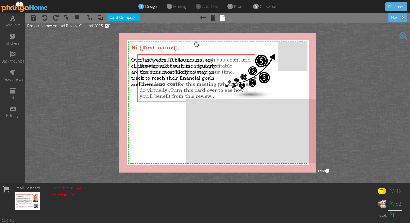
drag, startPoint x: 160, startPoint y: 100, endPoint x: 138, endPoint y: 101, distance: 21.3
click at [138, 101] on div "That's why I'd like to meet with you soon, and I know you'll find this to be a …" at bounding box center [196, 77] width 118 height 47
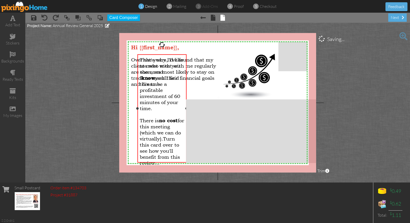
drag, startPoint x: 255, startPoint y: 78, endPoint x: 186, endPoint y: 81, distance: 68.9
click at [186, 81] on div "That's why I'd like to meet with you soon, and I know you'll find this to be a …" at bounding box center [161, 108] width 49 height 108
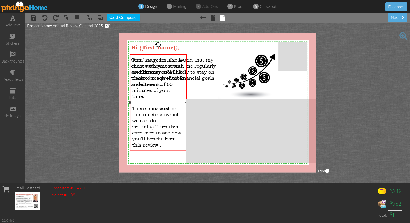
drag, startPoint x: 137, startPoint y: 108, endPoint x: 130, endPoint y: 108, distance: 7.6
click at [130, 108] on div "That's why I'd like to meet with you soon, and I know you'll find this to be a …" at bounding box center [158, 102] width 57 height 96
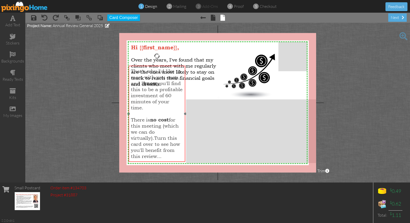
drag, startPoint x: 162, startPoint y: 150, endPoint x: 161, endPoint y: 161, distance: 11.5
click at [161, 161] on div "That's why I'd like to meet with you soon, and I know you'll find this to be a …" at bounding box center [157, 114] width 57 height 96
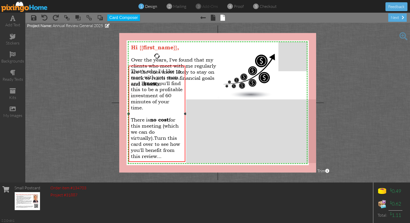
drag, startPoint x: 163, startPoint y: 157, endPoint x: 131, endPoint y: 71, distance: 92.4
click at [131, 71] on div "That's why I'd like to meet with you soon, and I know you'll find this to be a …" at bounding box center [157, 113] width 52 height 91
drag, startPoint x: 147, startPoint y: 86, endPoint x: 147, endPoint y: 82, distance: 3.6
click at [147, 82] on span "know" at bounding box center [150, 83] width 14 height 6
drag, startPoint x: 166, startPoint y: 156, endPoint x: 129, endPoint y: 120, distance: 51.8
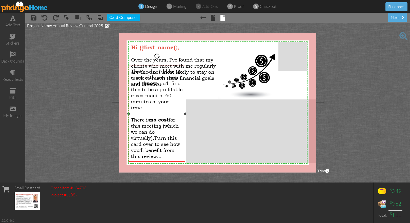
click at [129, 120] on div "That's why I'd like to meet with you soon, and I know you'll find this to be a …" at bounding box center [157, 114] width 57 height 96
click at [128, 17] on button "Card Composer" at bounding box center [123, 17] width 33 height 7
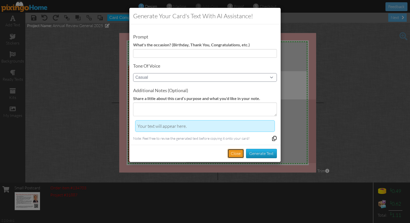
click at [235, 152] on button "Close" at bounding box center [236, 153] width 16 height 9
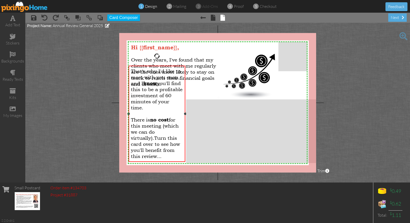
drag, startPoint x: 158, startPoint y: 106, endPoint x: 129, endPoint y: 67, distance: 48.9
click at [129, 67] on div "That's why I'd like to meet with you soon, and I know you'll find this to be a …" at bounding box center [157, 114] width 57 height 96
drag, startPoint x: 147, startPoint y: 82, endPoint x: 227, endPoint y: 70, distance: 80.9
click at [227, 70] on div at bounding box center [178, 66] width 100 height 50
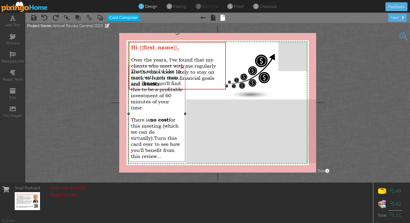
click at [161, 156] on span "Turn this card over to see how you'll benefit from this review..." at bounding box center [155, 147] width 49 height 24
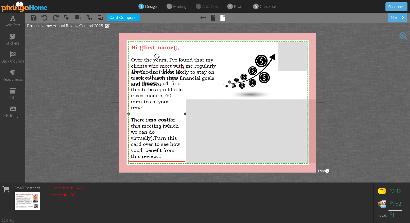
click at [161, 156] on span "Turn this card over to see how you'll benefit from this review..." at bounding box center [155, 147] width 49 height 24
drag, startPoint x: 162, startPoint y: 156, endPoint x: 124, endPoint y: 118, distance: 53.2
click at [124, 118] on div "X X X X X X X X X X X X X X X X X X X X X X X X X X X X X X X X X X X X X X X X…" at bounding box center [217, 103] width 197 height 140
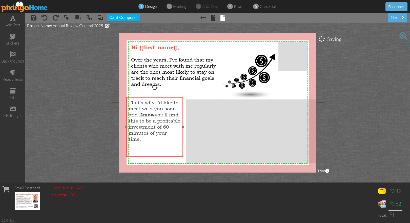
drag, startPoint x: 156, startPoint y: 124, endPoint x: 154, endPoint y: 155, distance: 31.5
click at [154, 155] on div "That's why I'd like to meet with you soon, and I know you'll find this to be a …" at bounding box center [154, 126] width 57 height 59
click at [155, 155] on div "That's why I'd like to meet with you soon, and I know you'll find this to be a …" at bounding box center [156, 126] width 57 height 59
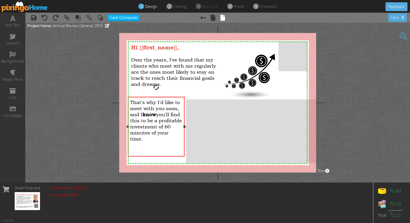
click at [164, 140] on div "That's why I'd like to meet with you soon, and I know you'll find this to be a …" at bounding box center [156, 120] width 52 height 43
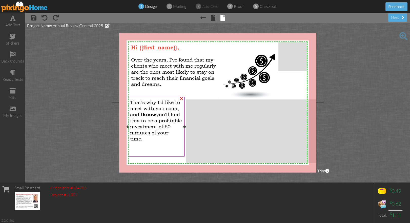
click at [161, 138] on div "That's why I'd like to meet with you soon, and I know you'll find this to be a …" at bounding box center [156, 120] width 52 height 43
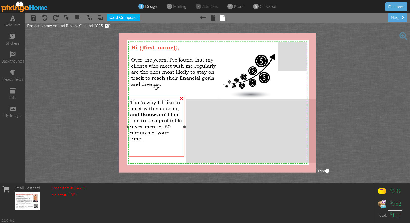
click at [161, 138] on div "That's why I'd like to meet with you soon, and I know you'll find this to be a …" at bounding box center [156, 120] width 52 height 43
click at [158, 138] on div "That's why I'd like to meet with you soon, and I know you'll find this to be a …" at bounding box center [156, 120] width 52 height 43
click at [162, 153] on div at bounding box center [156, 151] width 52 height 6
click at [209, 89] on div "Hi {{first_name}}, Over the years, I've found that my clients who meet with me …" at bounding box center [177, 65] width 97 height 47
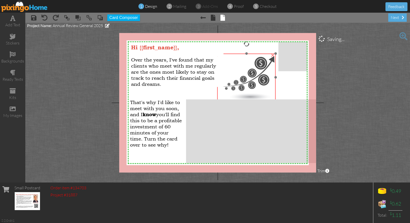
click at [249, 78] on img at bounding box center [246, 77] width 59 height 47
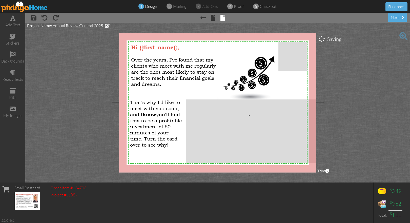
drag, startPoint x: 249, startPoint y: 115, endPoint x: 249, endPoint y: 111, distance: 4.1
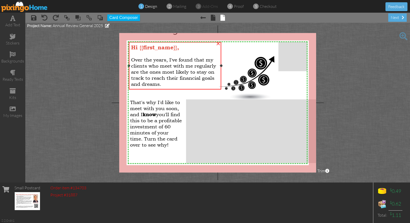
drag, startPoint x: 225, startPoint y: 65, endPoint x: 221, endPoint y: 65, distance: 4.6
click at [221, 65] on div at bounding box center [221, 66] width 3 height 3
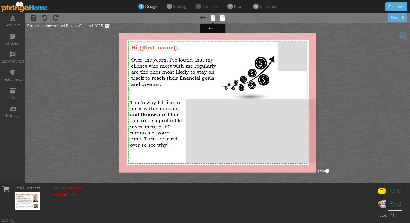
click at [213, 18] on span at bounding box center [213, 18] width 5 height 6
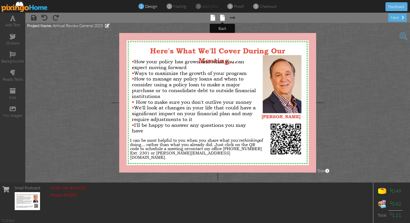
click at [222, 18] on span at bounding box center [222, 18] width 5 height 6
